Goal: Go to known website: Access a specific website the user already knows

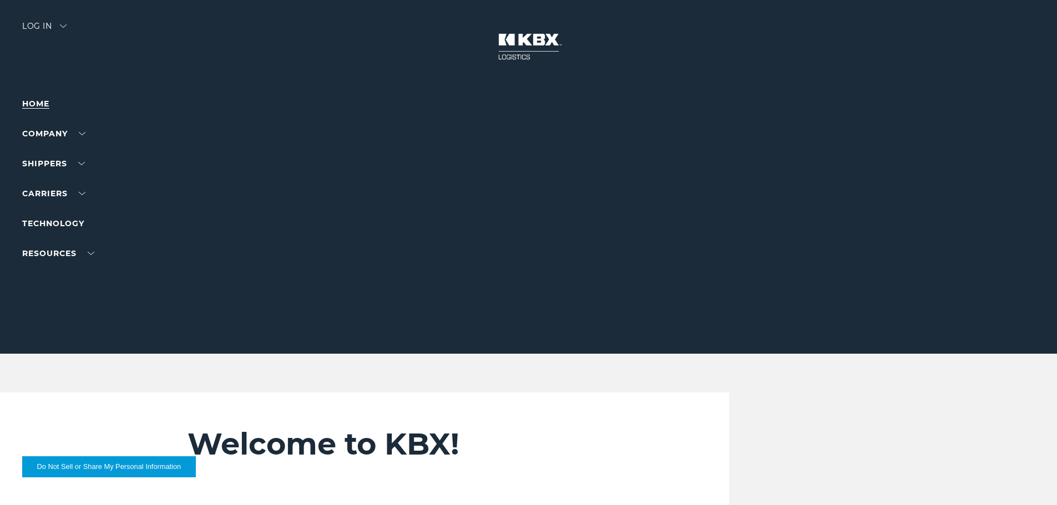
click at [38, 104] on link "Home" at bounding box center [35, 104] width 27 height 10
click at [38, 17] on div at bounding box center [532, 177] width 1065 height 354
click at [48, 36] on div "Log in" at bounding box center [44, 30] width 44 height 16
click at [47, 28] on div "Log in" at bounding box center [44, 30] width 44 height 16
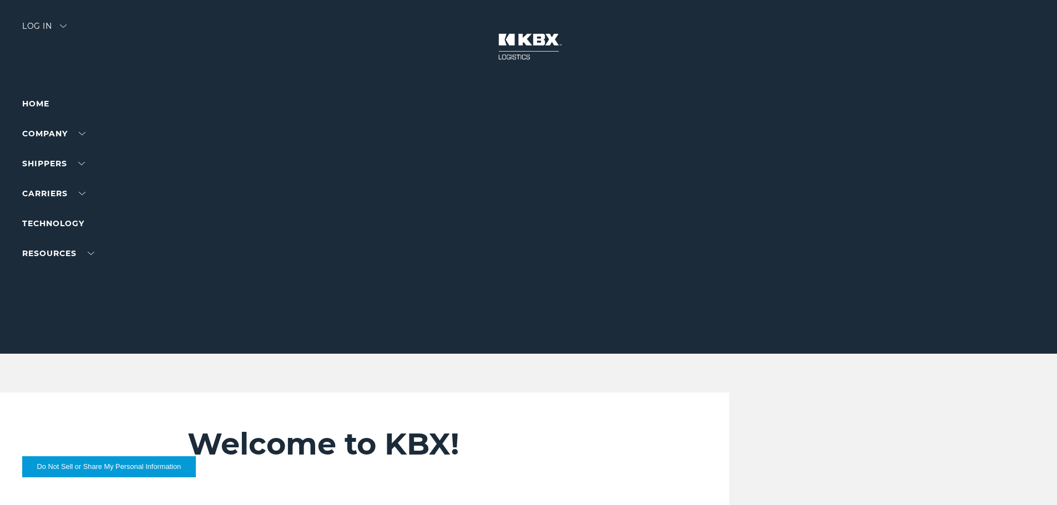
click at [46, 29] on div "Log in" at bounding box center [44, 30] width 44 height 16
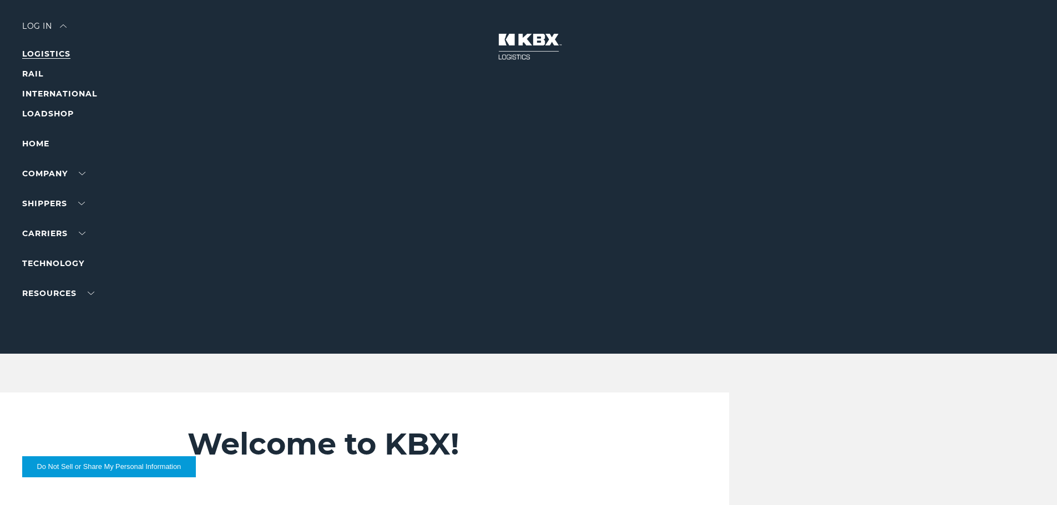
click at [45, 56] on link "LOGISTICS" at bounding box center [46, 54] width 48 height 10
